Goal: Task Accomplishment & Management: Manage account settings

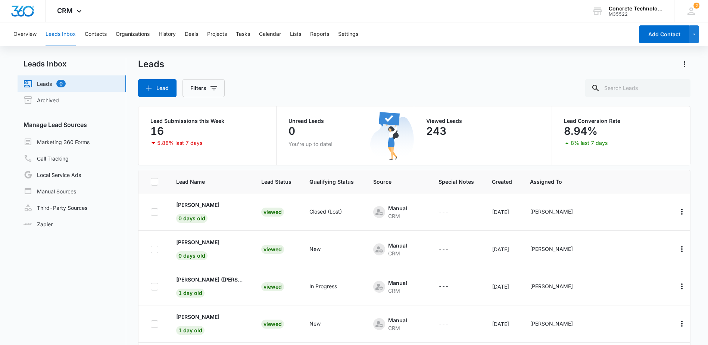
click at [61, 316] on nav "Leads Inbox Leads 0 Archived Manage Lead Sources Marketing 360 Forms Call Track…" at bounding box center [72, 228] width 109 height 341
click at [623, 90] on input "text" at bounding box center [637, 88] width 105 height 18
type input "nick"
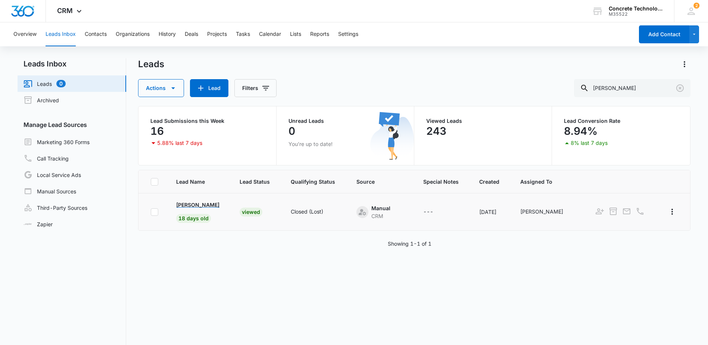
click at [193, 206] on p "Nick Zemo" at bounding box center [197, 205] width 43 height 8
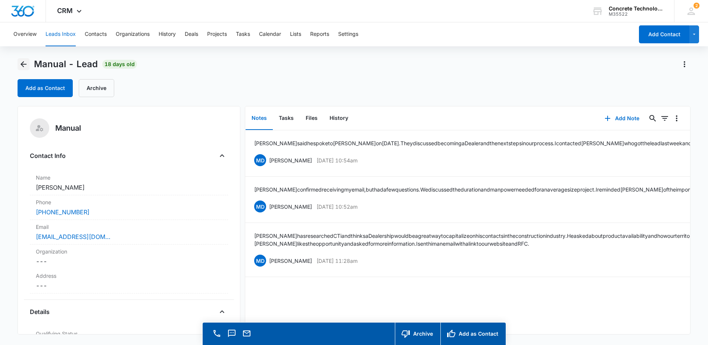
click at [25, 66] on icon "Back" at bounding box center [23, 64] width 9 height 9
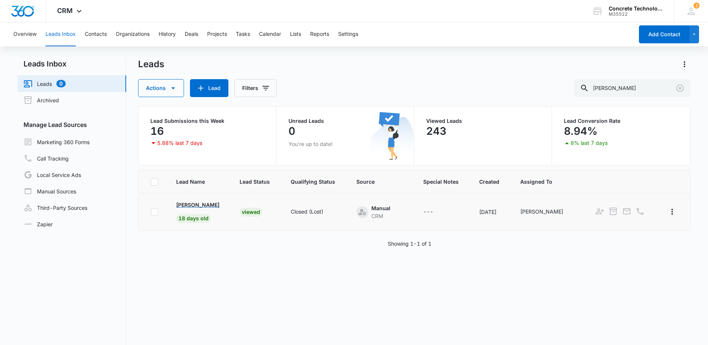
click at [194, 205] on p "Nick Zemo" at bounding box center [197, 205] width 43 height 8
